Goal: Information Seeking & Learning: Learn about a topic

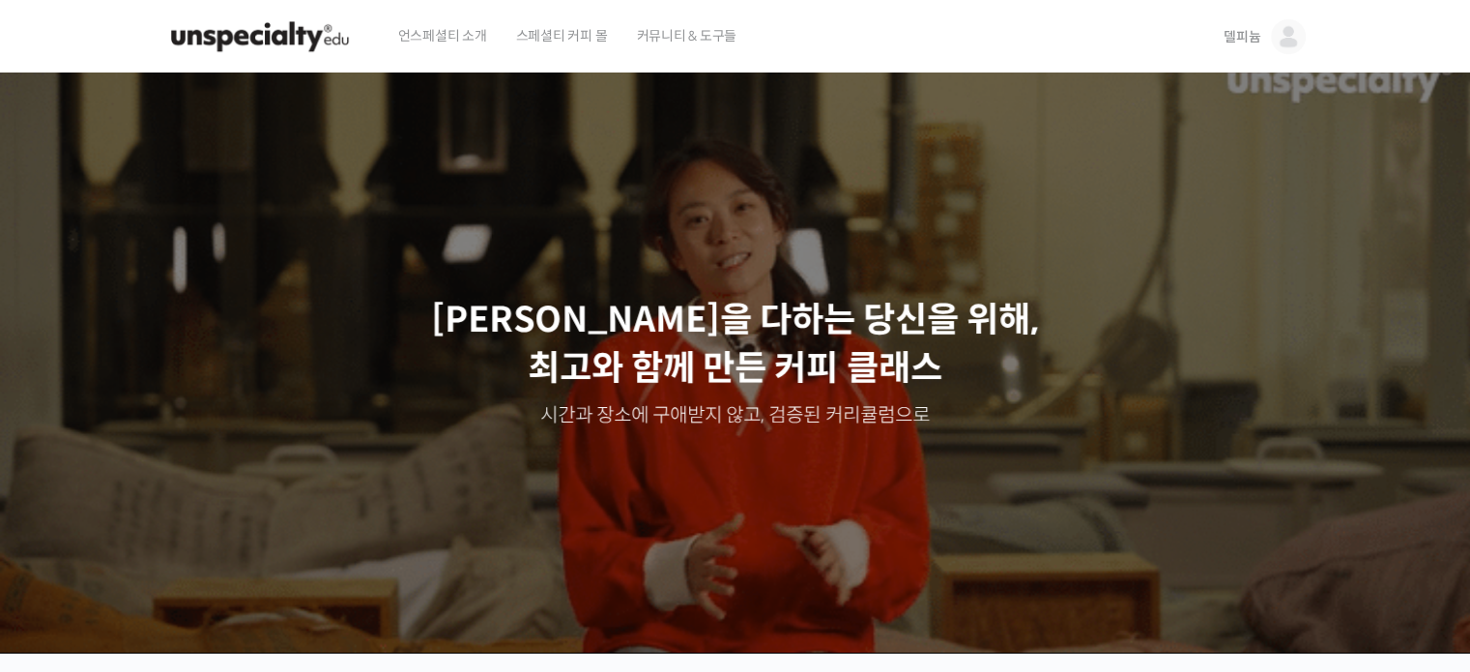
click at [1280, 43] on img at bounding box center [1288, 36] width 35 height 35
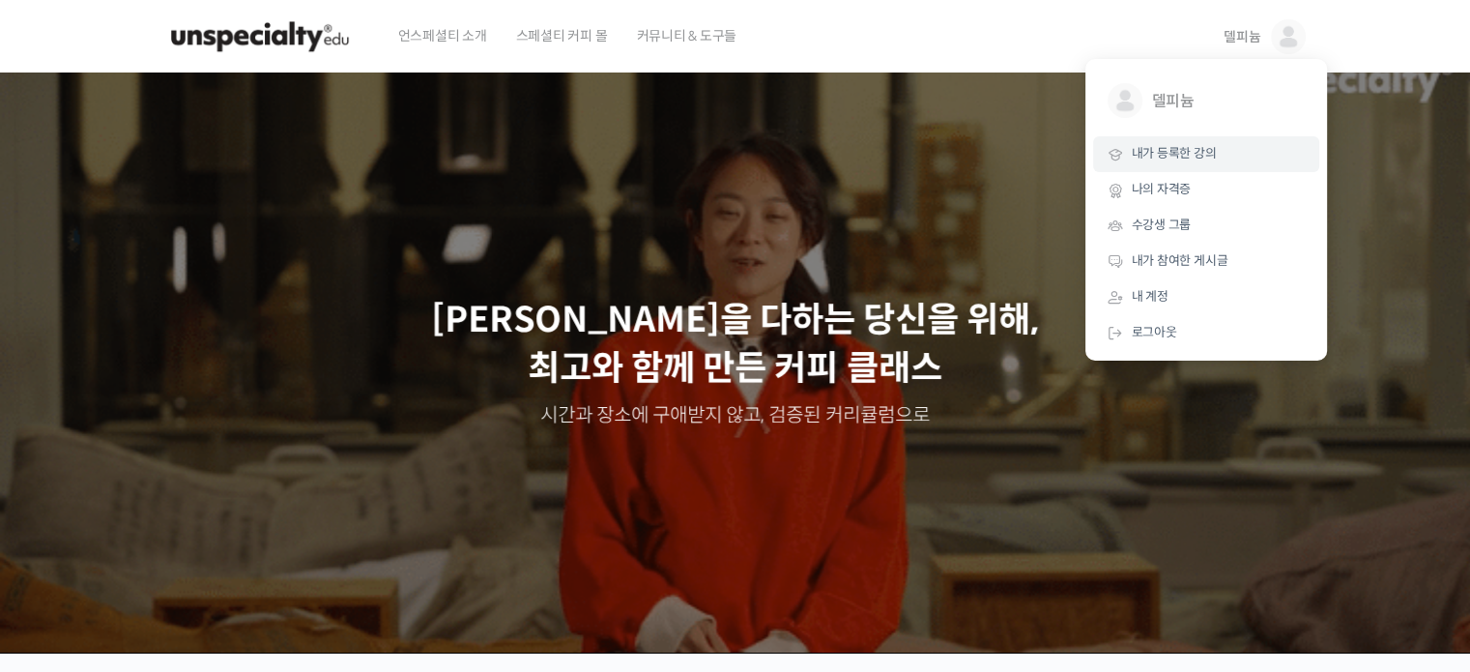
click at [1196, 154] on span "내가 등록한 강의" at bounding box center [1174, 153] width 85 height 16
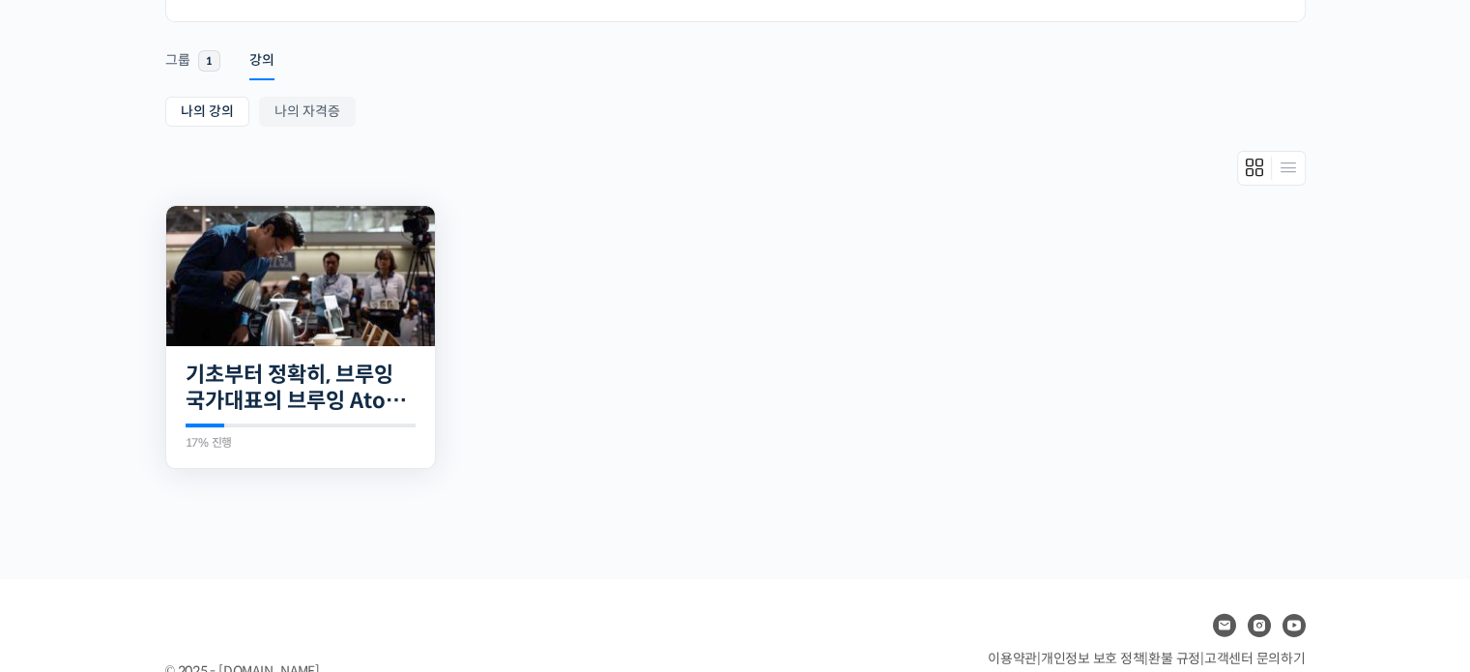
click at [333, 319] on img at bounding box center [300, 276] width 269 height 140
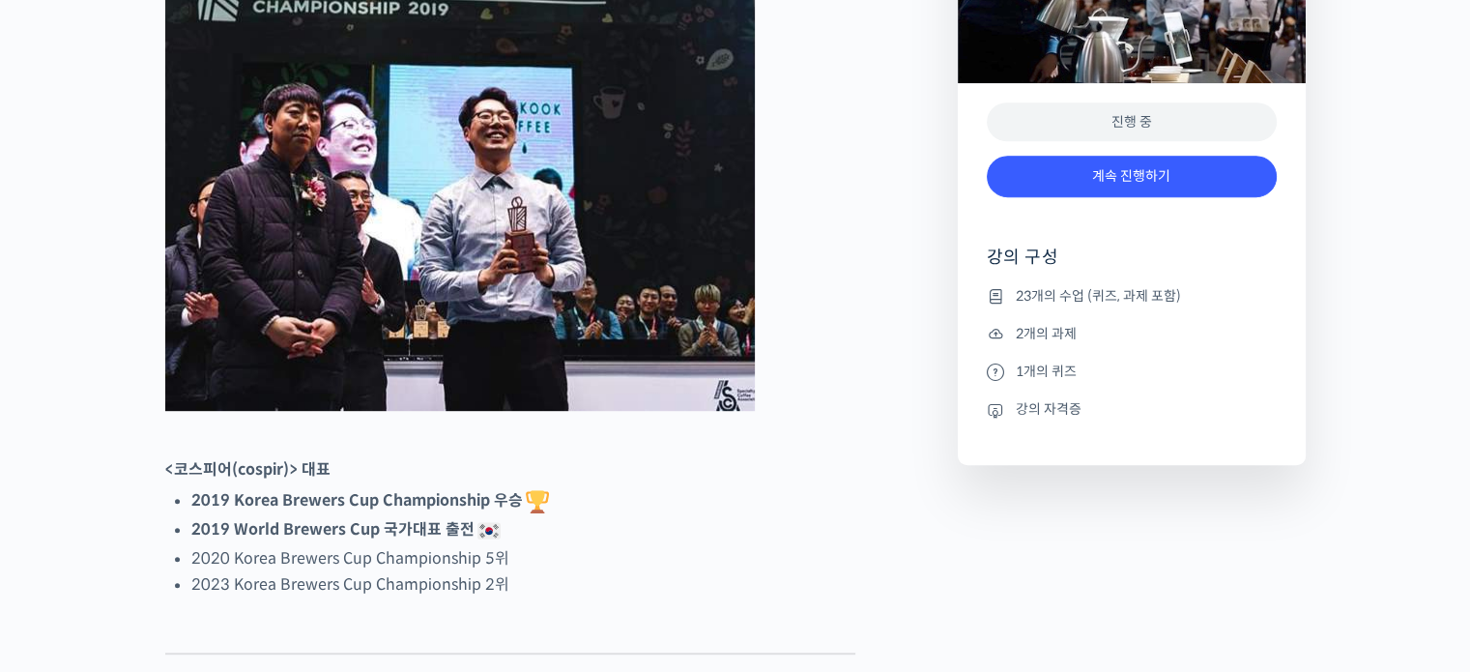
scroll to position [1257, 0]
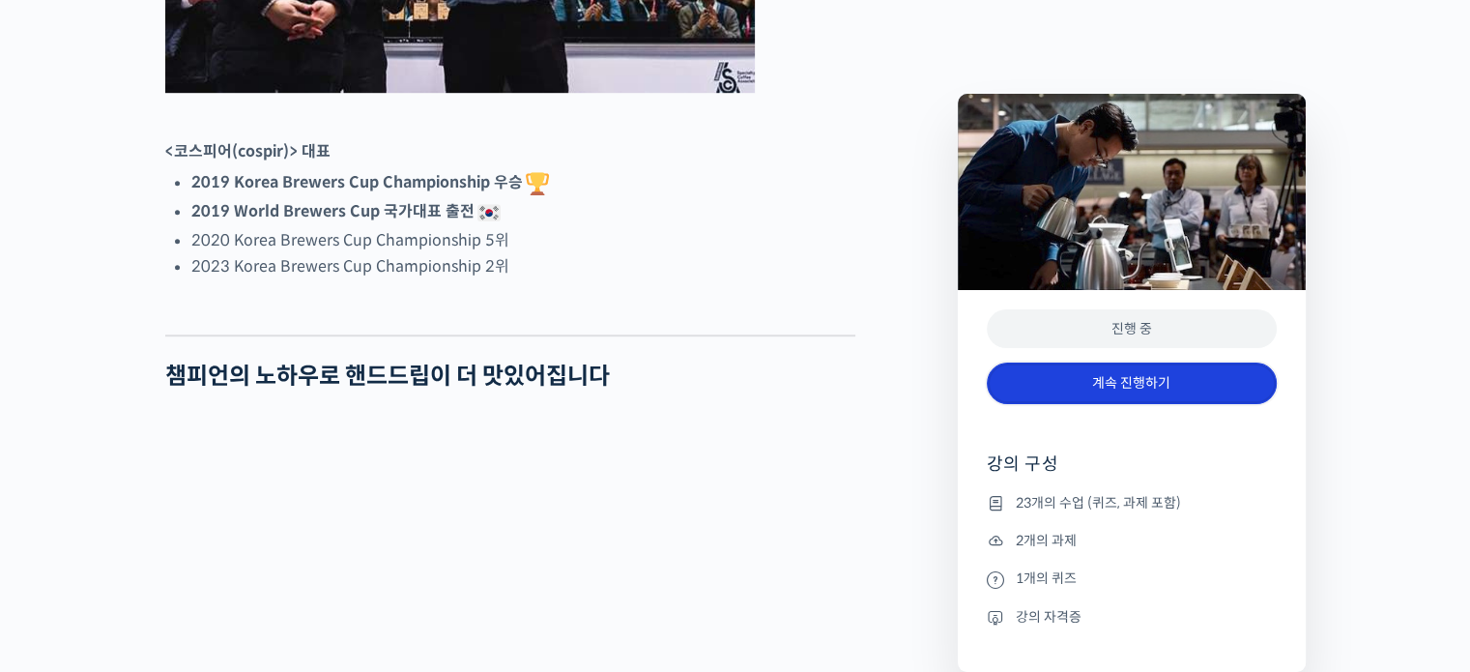
click at [1153, 384] on link "계속 진행하기" at bounding box center [1132, 383] width 290 height 42
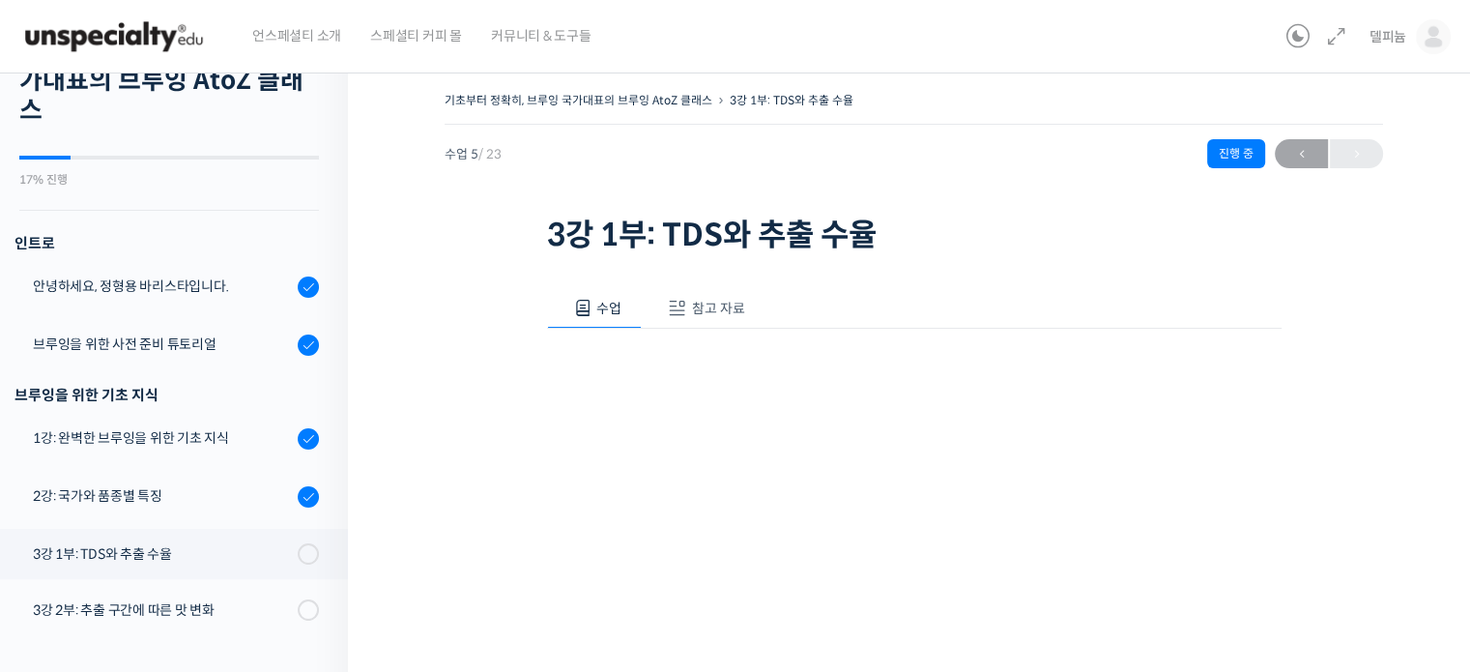
scroll to position [94, 0]
click at [221, 511] on link "2강: 국가와 품종별 특징" at bounding box center [169, 498] width 358 height 52
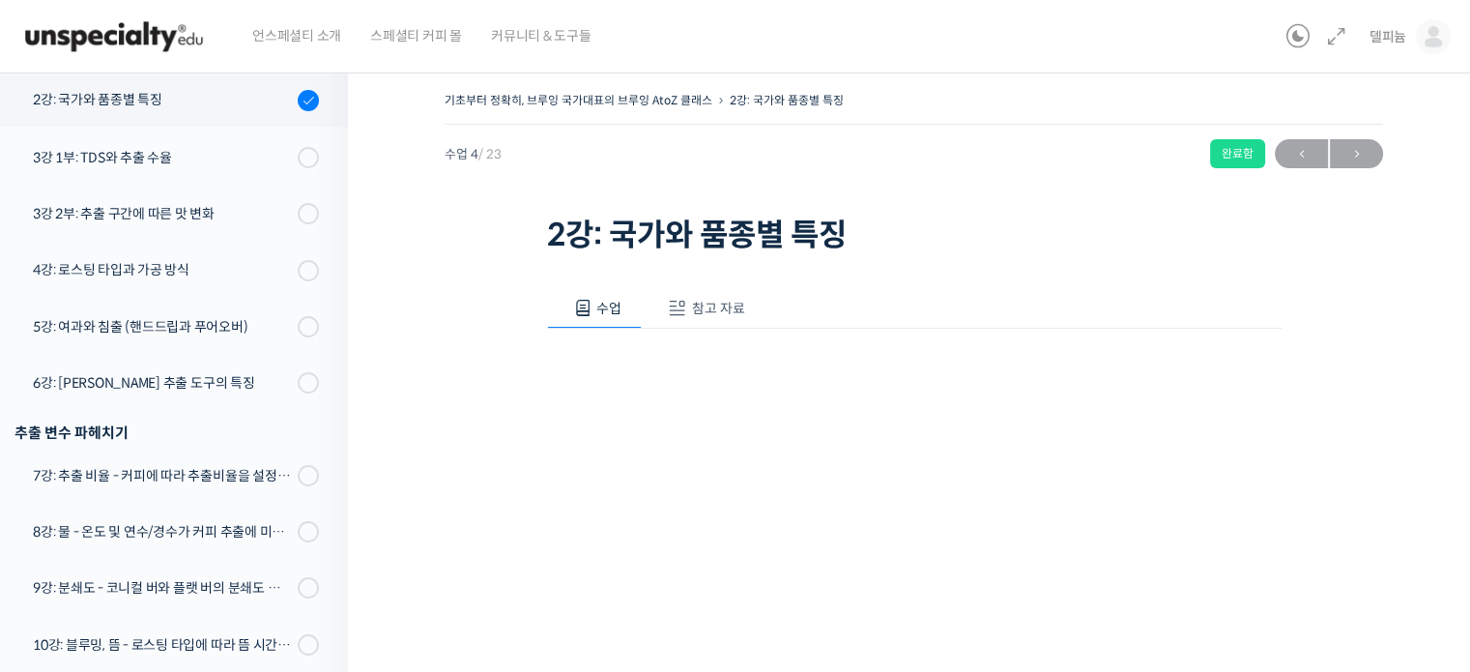
click at [712, 304] on span "참고 자료" at bounding box center [718, 308] width 53 height 17
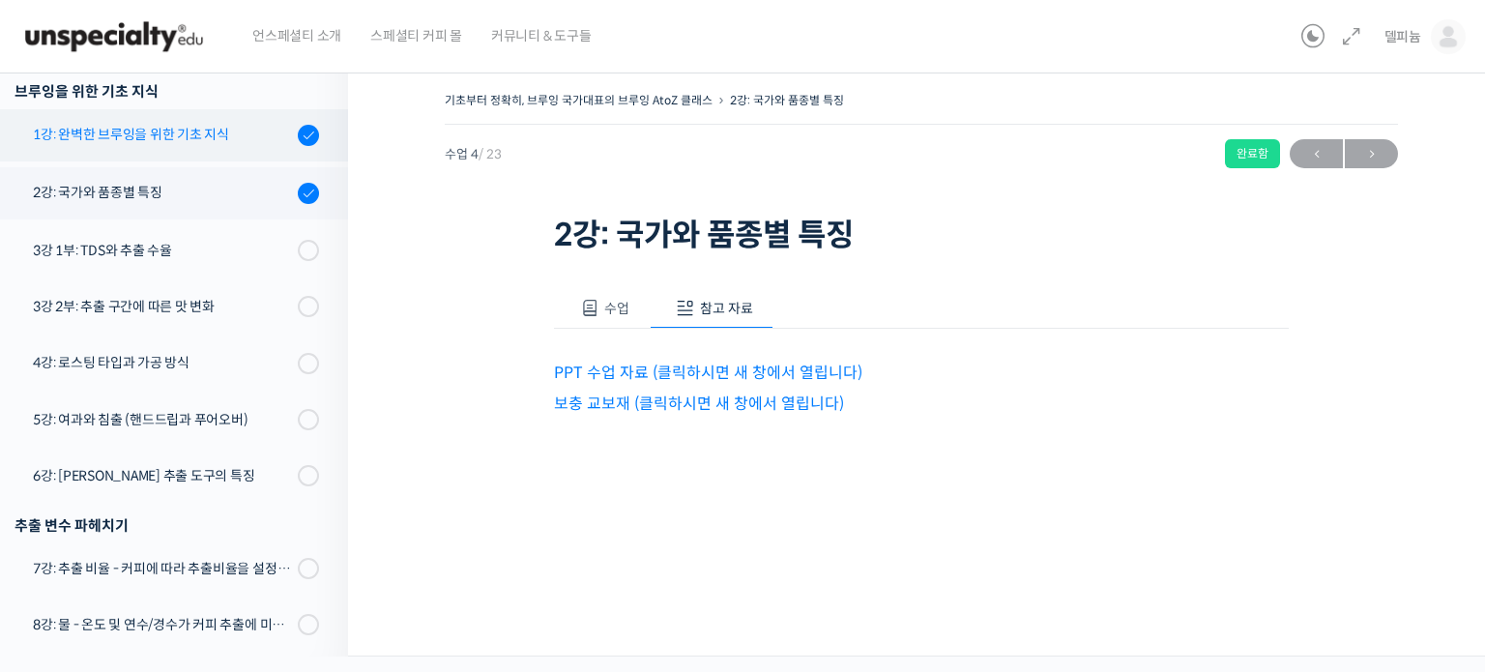
scroll to position [298, 0]
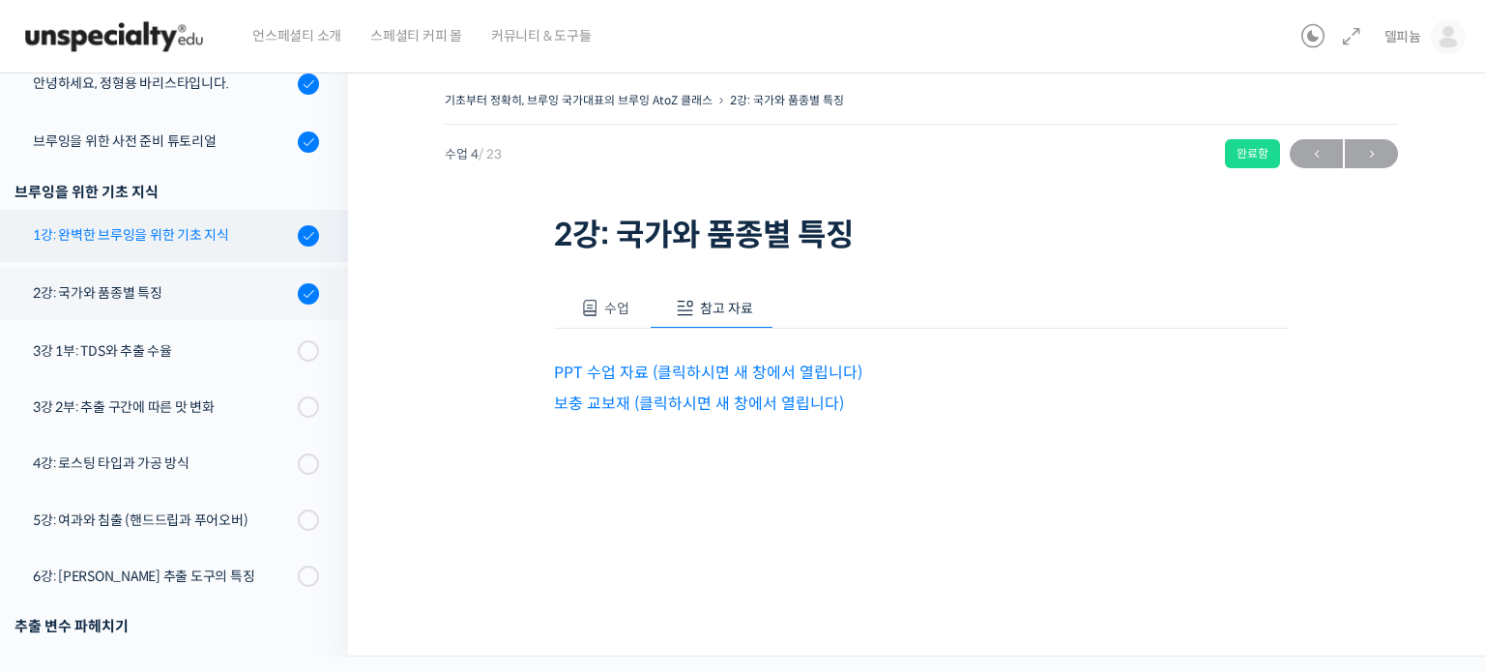
click at [188, 229] on div "1강: 완벽한 브루잉을 위한 기초 지식" at bounding box center [162, 234] width 259 height 21
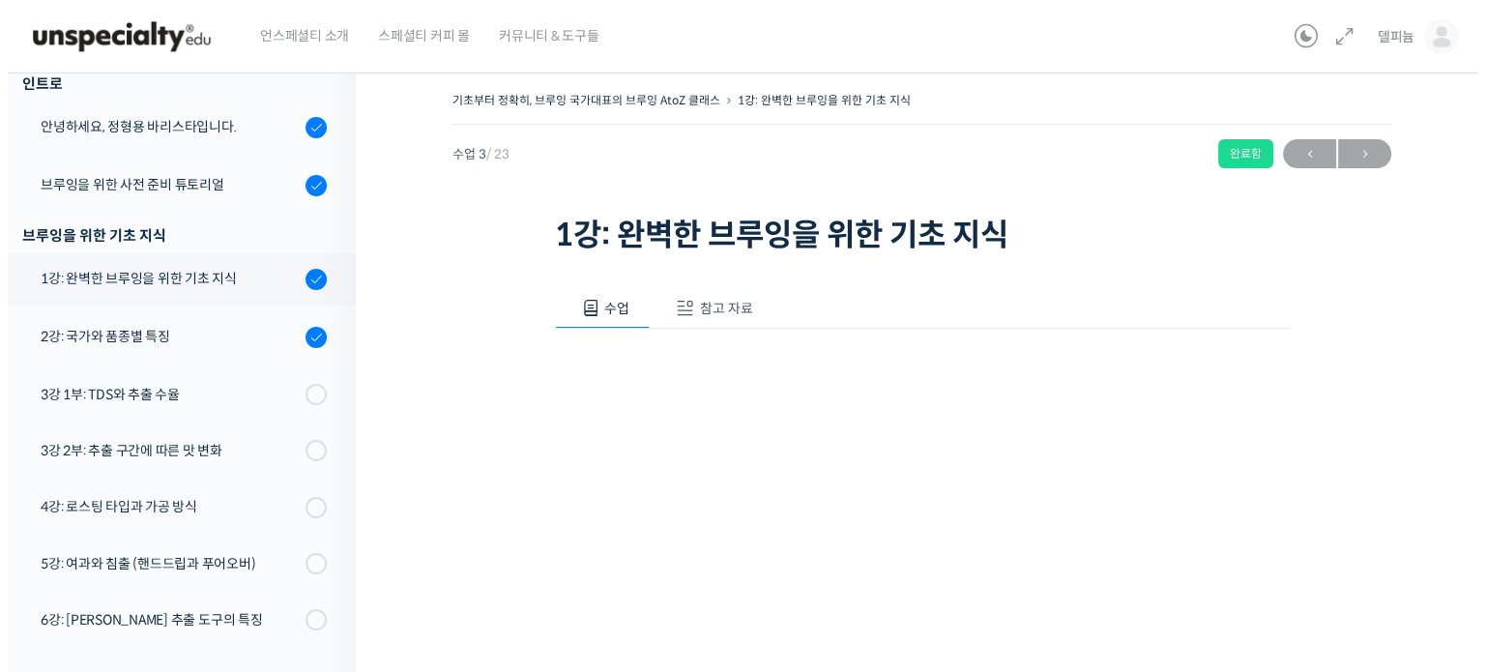
scroll to position [397, 0]
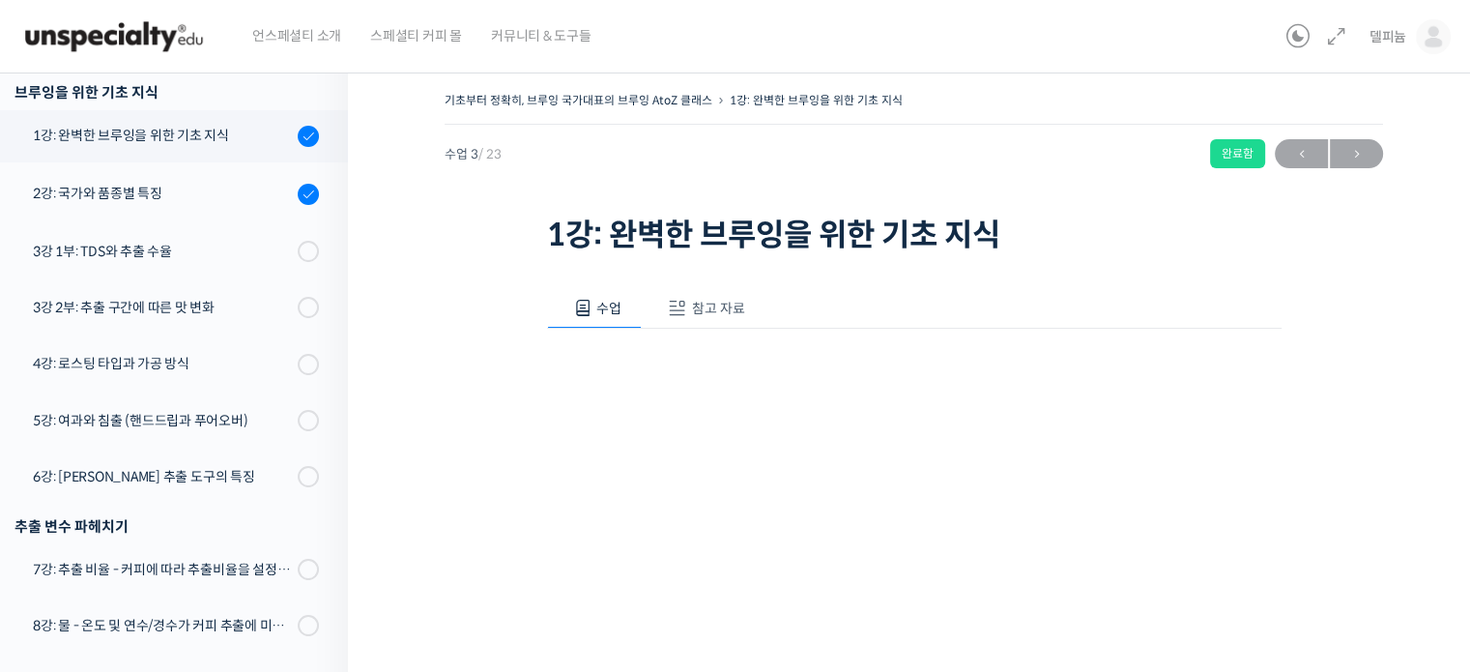
click at [701, 308] on span "참고 자료" at bounding box center [718, 308] width 53 height 17
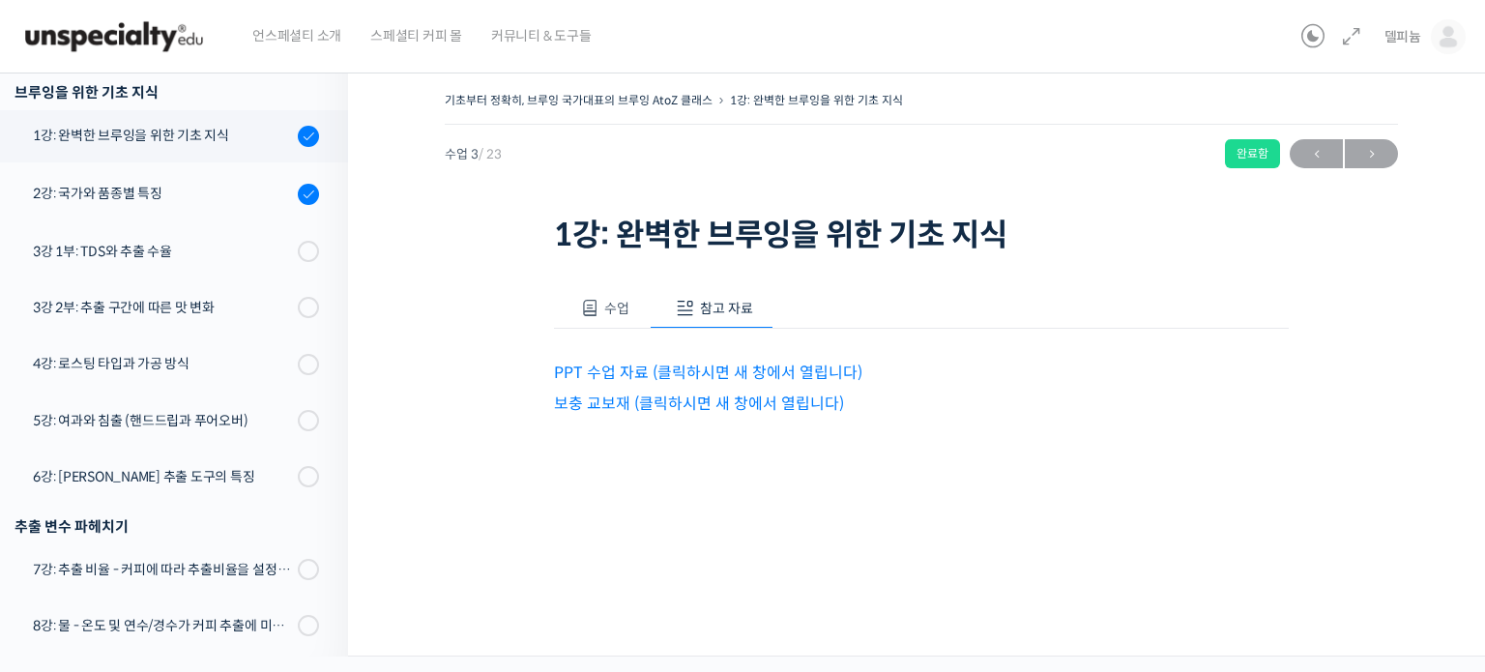
click at [695, 400] on link "보충 교보재 (클릭하시면 새 창에서 열립니다)" at bounding box center [699, 403] width 290 height 20
click at [693, 369] on link "PPT 수업 자료 (클릭하시면 새 창에서 열립니다)" at bounding box center [708, 372] width 308 height 20
click at [183, 188] on div "2강: 국가와 품종별 특징" at bounding box center [162, 193] width 259 height 21
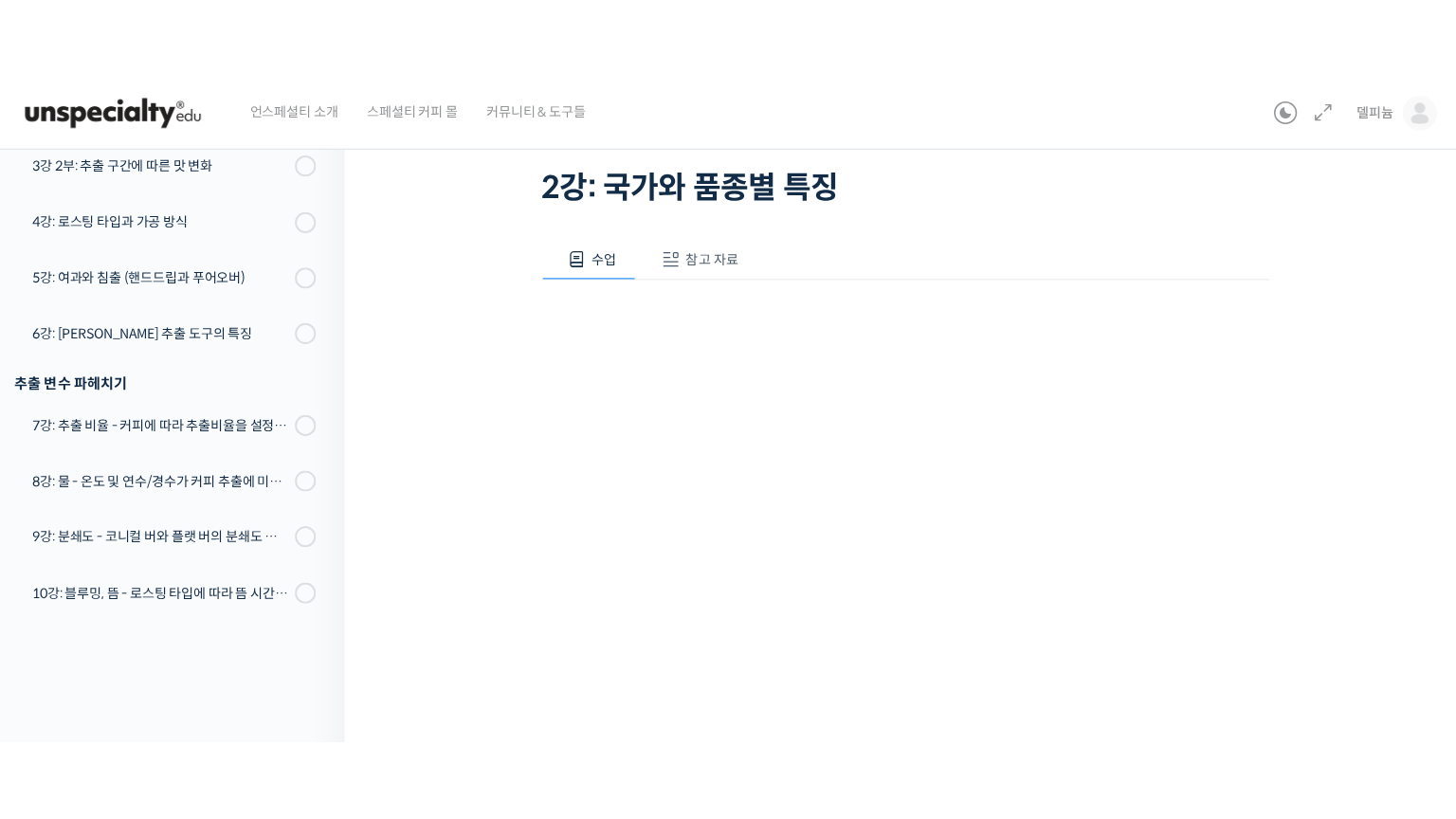
scroll to position [284, 0]
